Goal: Information Seeking & Learning: Learn about a topic

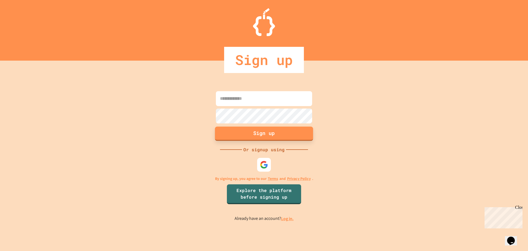
type input "**********"
click at [294, 136] on button "Sign up" at bounding box center [264, 133] width 98 height 14
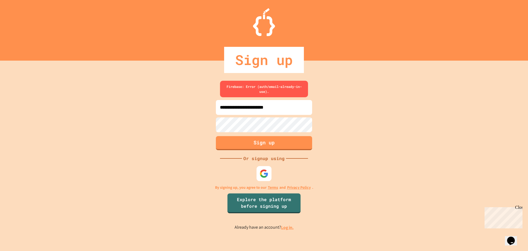
click at [264, 178] on div at bounding box center [264, 173] width 15 height 15
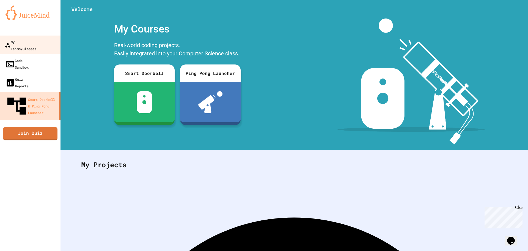
click at [32, 37] on link "My Teams/Classes" at bounding box center [30, 44] width 62 height 19
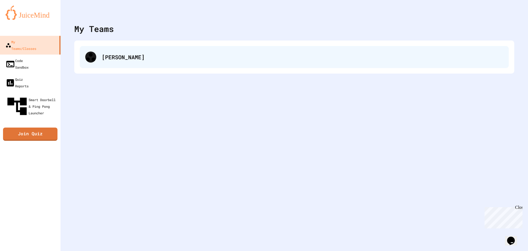
click at [105, 51] on div "[PERSON_NAME]" at bounding box center [294, 57] width 429 height 22
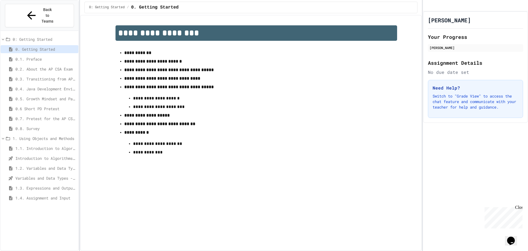
click at [43, 195] on span "1.4. Assignment and Input" at bounding box center [45, 198] width 61 height 6
